Goal: Find specific page/section: Find specific page/section

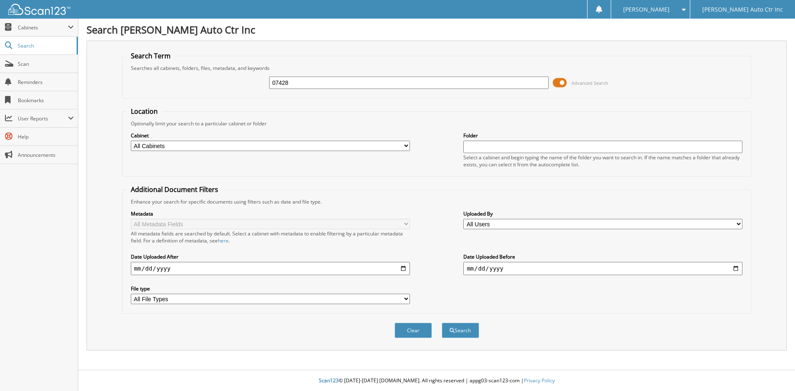
type input "07428"
click at [442, 323] on button "Search" at bounding box center [460, 330] width 37 height 15
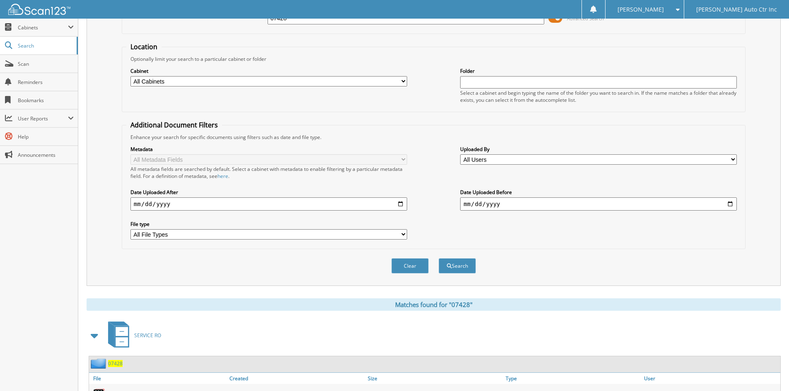
scroll to position [122, 0]
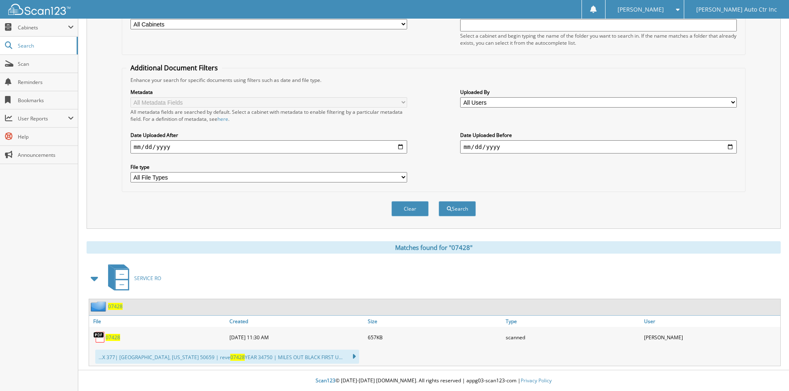
click at [111, 334] on span "07428" at bounding box center [113, 337] width 14 height 7
click at [405, 206] on button "Clear" at bounding box center [409, 208] width 37 height 15
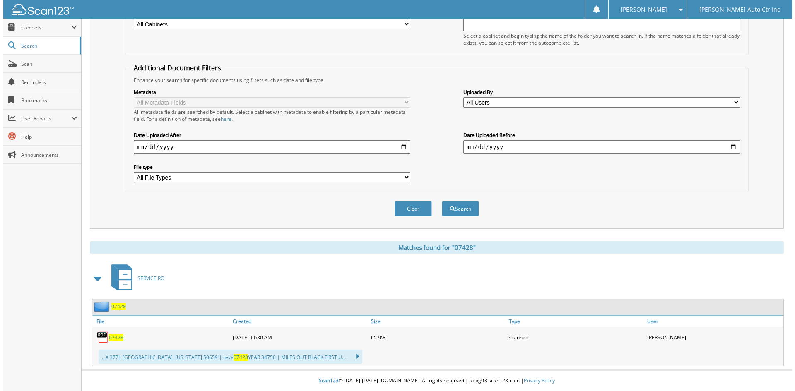
scroll to position [0, 0]
